Goal: Transaction & Acquisition: Purchase product/service

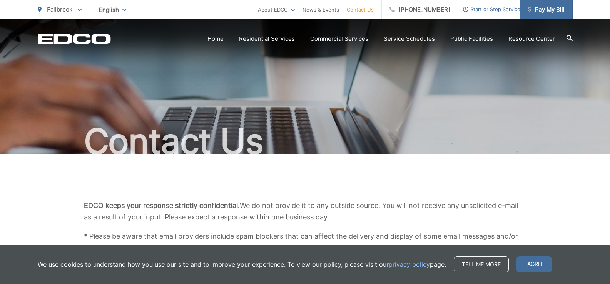
click at [542, 10] on span "Pay My Bill" at bounding box center [546, 9] width 37 height 9
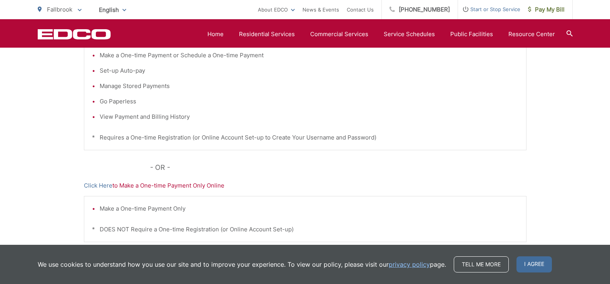
scroll to position [186, 0]
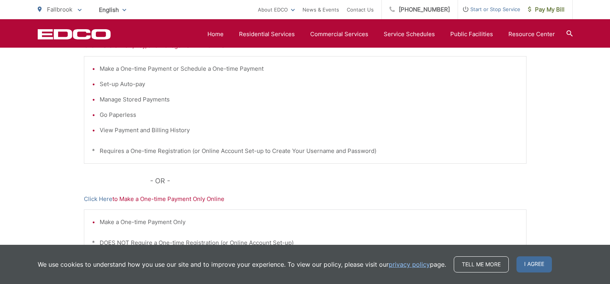
click at [130, 85] on li "Set-up Auto-pay" at bounding box center [309, 84] width 419 height 9
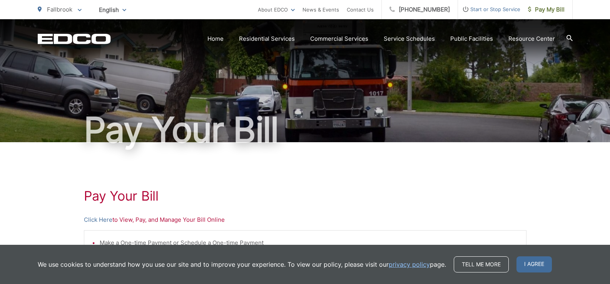
scroll to position [0, 0]
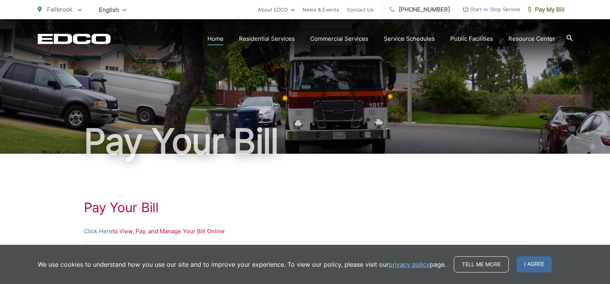
click at [216, 38] on link "Home" at bounding box center [215, 38] width 16 height 9
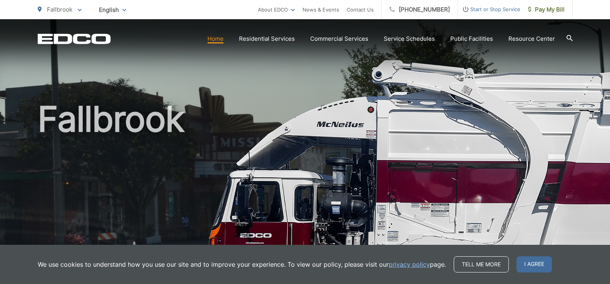
click at [216, 38] on link "Home" at bounding box center [215, 38] width 16 height 9
click at [79, 10] on icon at bounding box center [80, 10] width 4 height 3
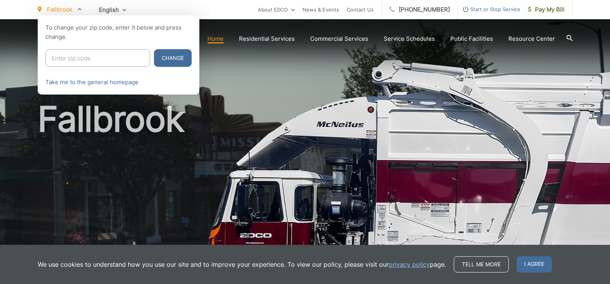
click at [66, 59] on input "Enter zip code" at bounding box center [97, 58] width 105 height 18
type input "92026"
click at [154, 58] on button "Change" at bounding box center [173, 58] width 38 height 18
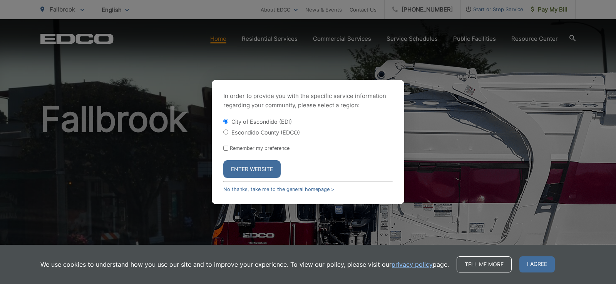
click at [225, 132] on input "Escondido County (EDCO)" at bounding box center [225, 132] width 5 height 5
radio input "true"
click at [246, 170] on button "Enter Website" at bounding box center [251, 170] width 57 height 18
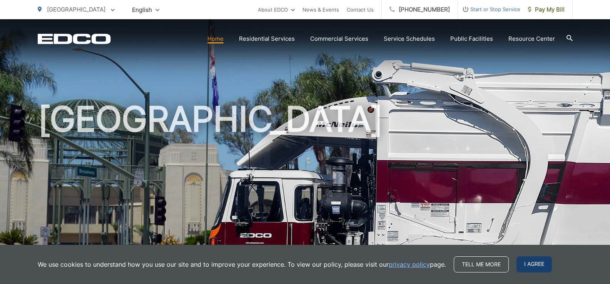
click at [527, 265] on span "I agree" at bounding box center [534, 265] width 35 height 16
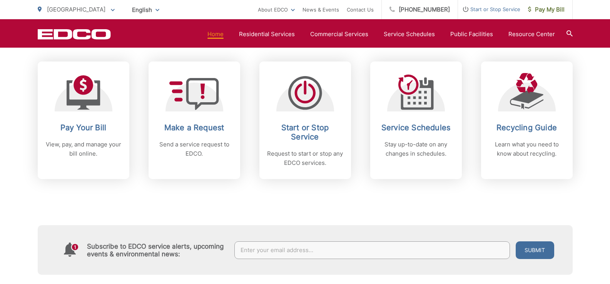
scroll to position [308, 0]
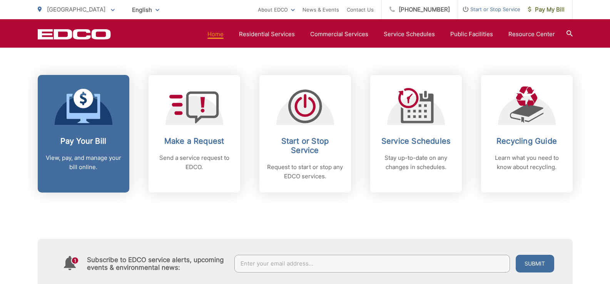
click at [84, 136] on link "Pay Your Bill View, pay, and manage your bill online." at bounding box center [84, 134] width 92 height 118
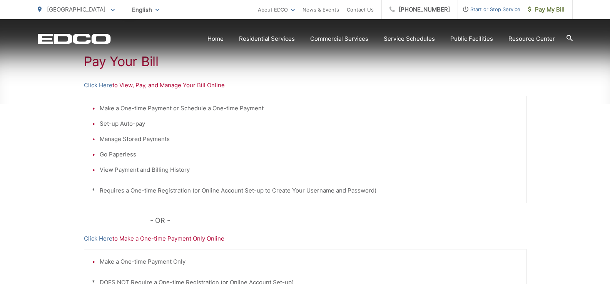
scroll to position [154, 0]
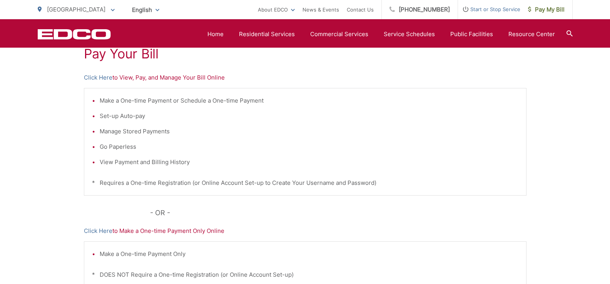
click at [159, 79] on p "Click Here to View, Pay, and Manage Your Bill Online" at bounding box center [305, 77] width 443 height 9
click at [94, 75] on link "Click Here" at bounding box center [98, 77] width 28 height 9
